Goal: Check status: Check status

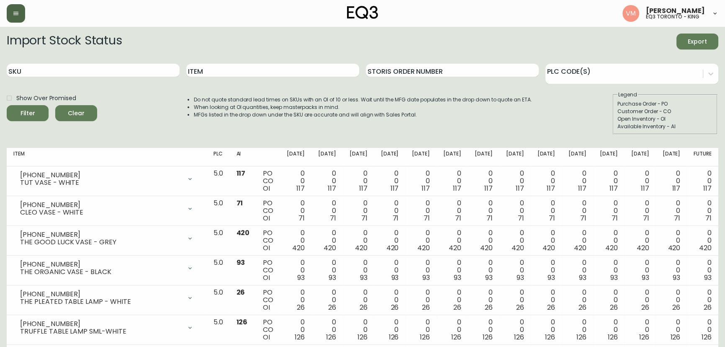
click at [13, 7] on button "button" at bounding box center [16, 13] width 18 height 18
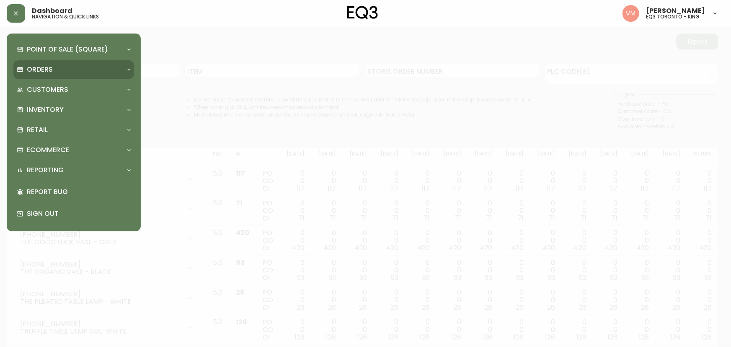
click at [30, 67] on p "Orders" at bounding box center [40, 69] width 26 height 9
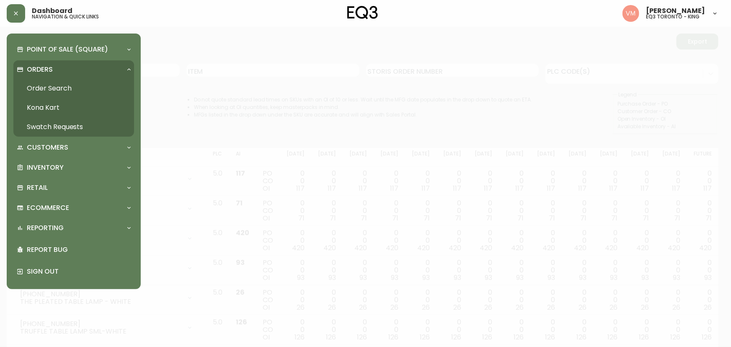
click at [47, 88] on link "Order Search" at bounding box center [73, 88] width 121 height 19
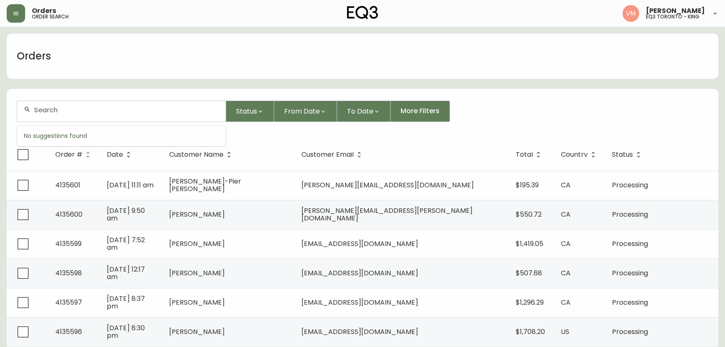
click at [95, 113] on input "text" at bounding box center [126, 110] width 185 height 8
type input "[PERSON_NAME]"
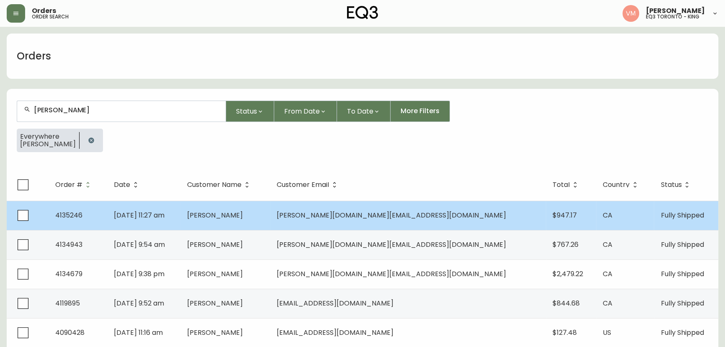
click at [270, 213] on td "[PERSON_NAME]" at bounding box center [225, 215] width 90 height 29
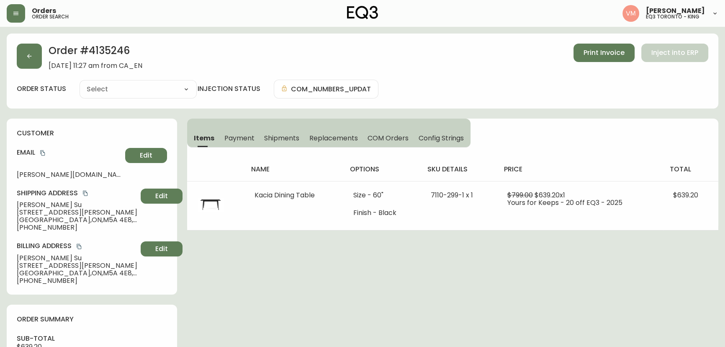
type input "Fully Shipped"
select select "FULLY_SHIPPED"
click at [281, 139] on span "Shipments" at bounding box center [281, 138] width 35 height 9
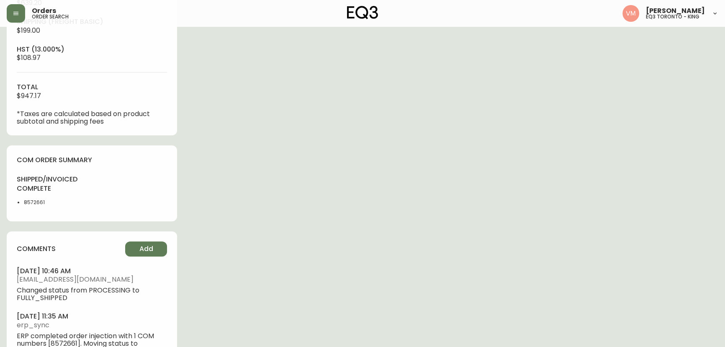
scroll to position [344, 0]
